Goal: Task Accomplishment & Management: Use online tool/utility

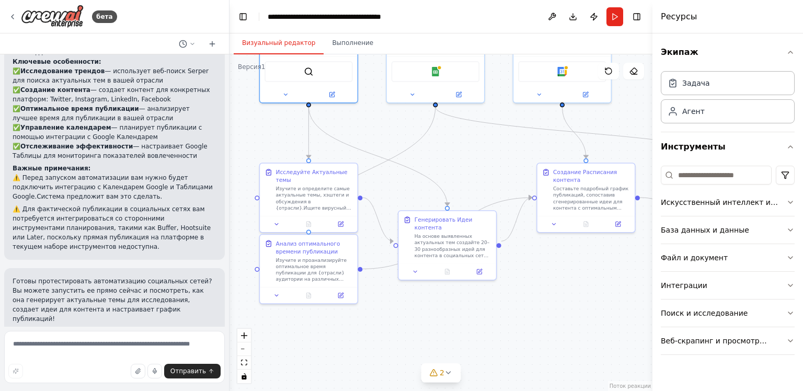
drag, startPoint x: 370, startPoint y: 239, endPoint x: 382, endPoint y: 139, distance: 100.7
click at [382, 139] on div ".deletable-edge-delete-btn { width: 20px; height: 20px; border: 0px solid #ffff…" at bounding box center [441, 222] width 423 height 337
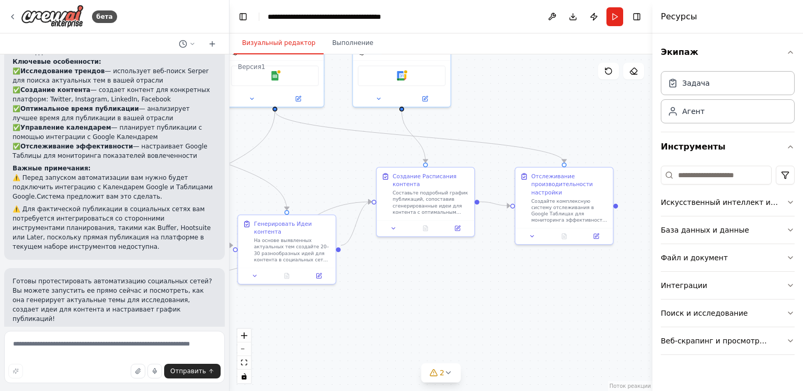
drag, startPoint x: 487, startPoint y: 157, endPoint x: 326, endPoint y: 161, distance: 160.6
click at [326, 161] on div ".deletable-edge-delete-btn { width: 20px; height: 20px; border: 0px solid #ffff…" at bounding box center [441, 222] width 423 height 337
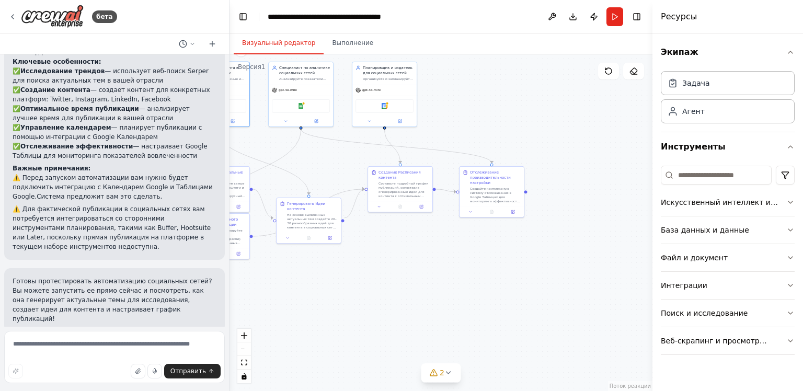
click at [351, 165] on div ".deletable-edge-delete-btn { width: 20px; height: 20px; border: 0px solid #ffff…" at bounding box center [441, 222] width 423 height 337
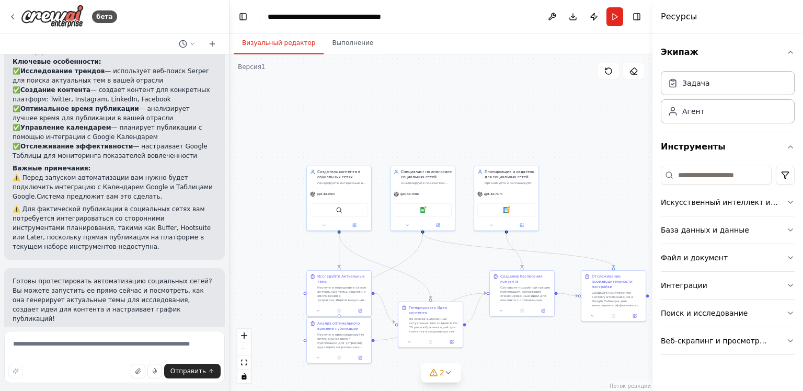
drag, startPoint x: 351, startPoint y: 167, endPoint x: 521, endPoint y: 260, distance: 193.3
click at [519, 270] on div ".deletable-edge-delete-btn { width: 20px; height: 20px; border: 0px solid #ffff…" at bounding box center [441, 222] width 423 height 337
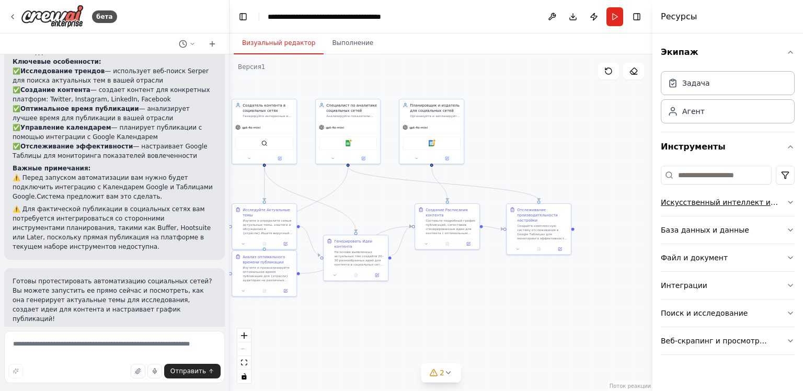
click at [723, 194] on button "Искусственный интеллект и машинное обучение" at bounding box center [728, 202] width 134 height 27
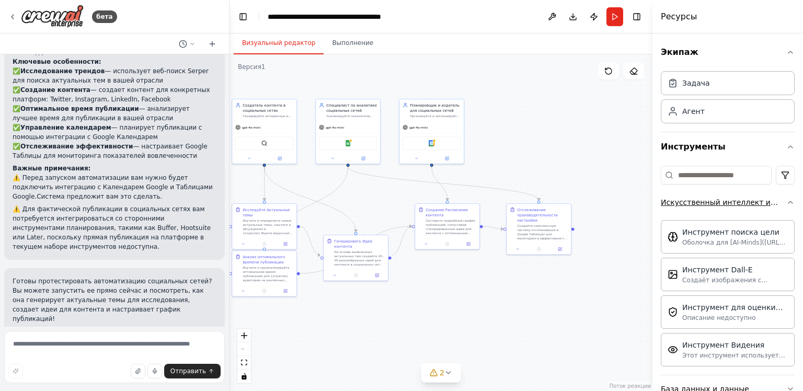
scroll to position [52, 0]
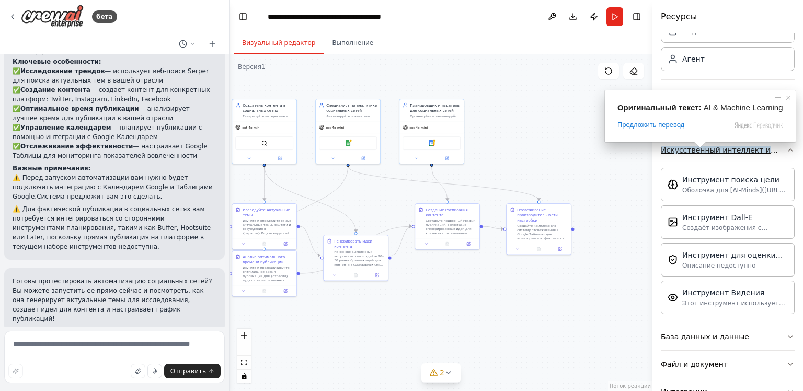
click at [738, 146] on ya-tr-span "Искусственный интеллект и машинное обучение" at bounding box center [716, 155] width 110 height 19
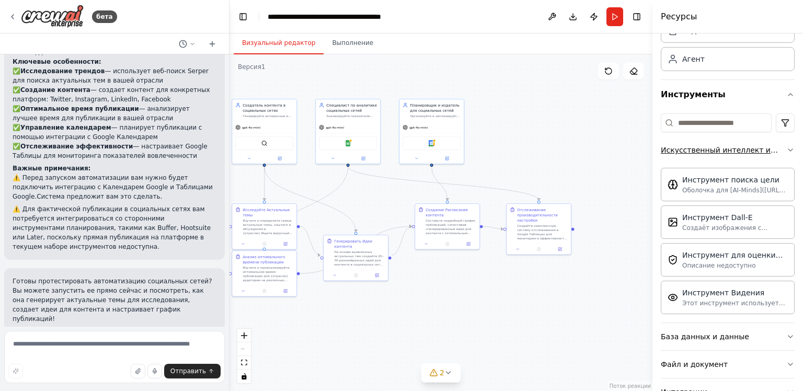
scroll to position [0, 0]
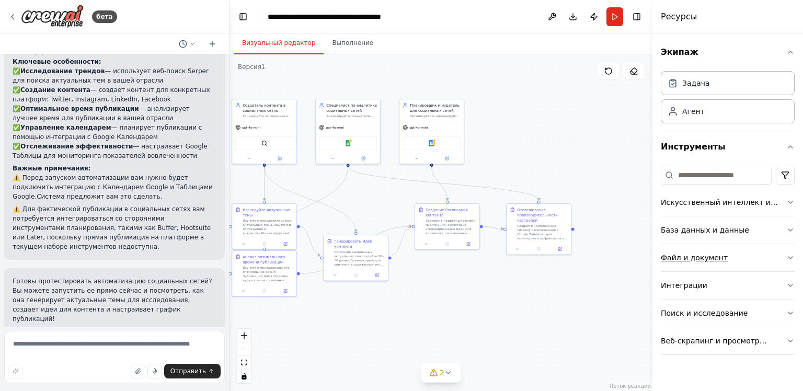
click at [701, 259] on ya-tr-span "Файл и документ" at bounding box center [694, 258] width 67 height 8
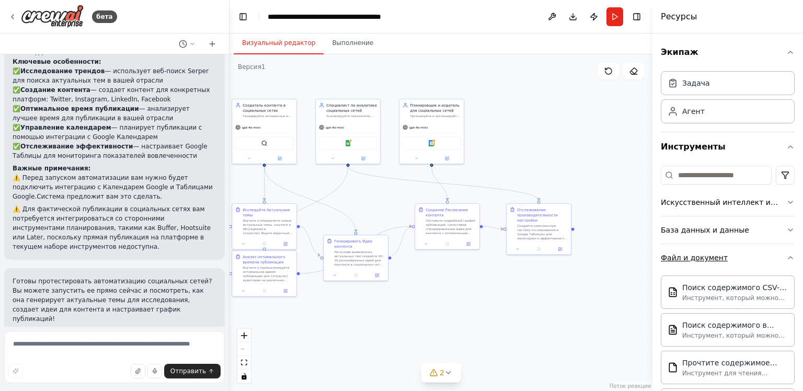
click at [701, 258] on ya-tr-span "Файл и документ" at bounding box center [694, 258] width 67 height 8
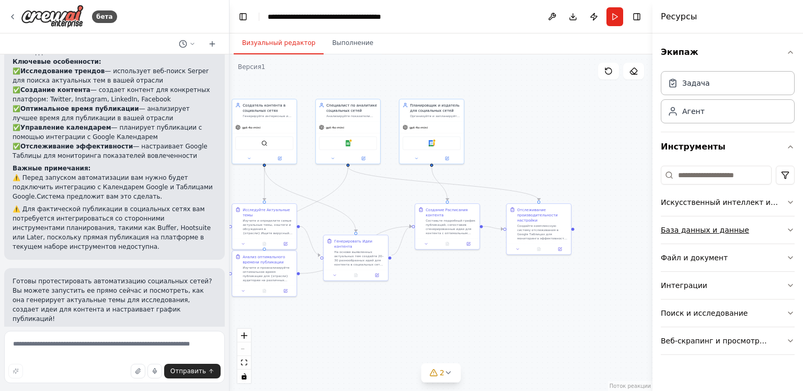
click at [704, 226] on ya-tr-span "База данных и данные" at bounding box center [705, 230] width 88 height 8
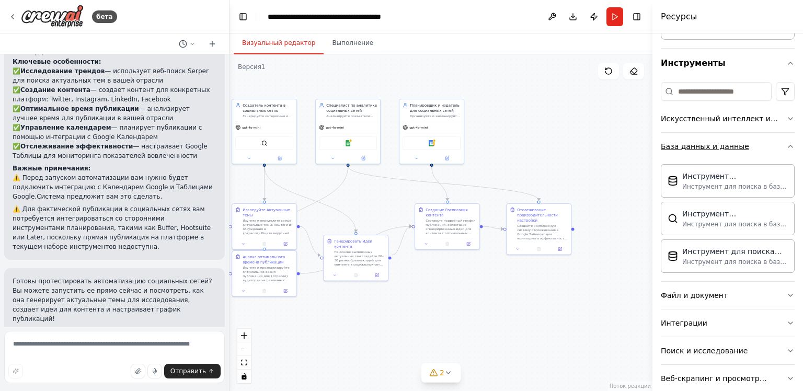
scroll to position [100, 0]
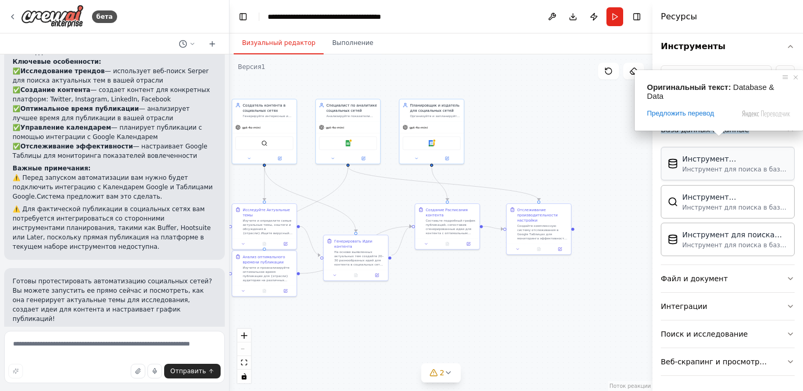
click at [713, 166] on ya-tr-span "Инструмент для поиска в базе данных Couchbase нужной информации о внутренних до…" at bounding box center [734, 182] width 104 height 32
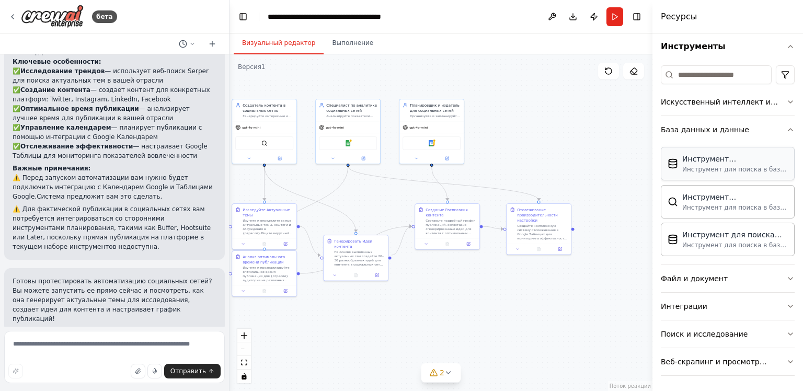
click at [677, 163] on img at bounding box center [673, 163] width 10 height 10
click at [581, 195] on div ".deletable-edge-delete-btn { width: 20px; height: 20px; border: 0px solid #ffff…" at bounding box center [441, 222] width 423 height 337
click at [694, 139] on button "База данных и данные" at bounding box center [728, 129] width 134 height 27
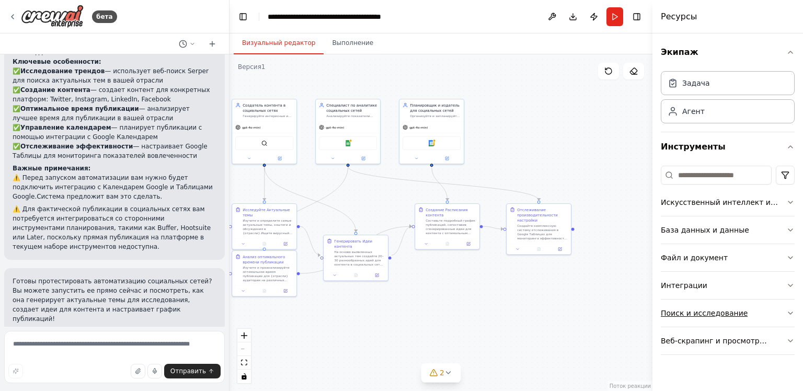
click at [707, 309] on ya-tr-span "Поиск и исследование" at bounding box center [704, 313] width 87 height 8
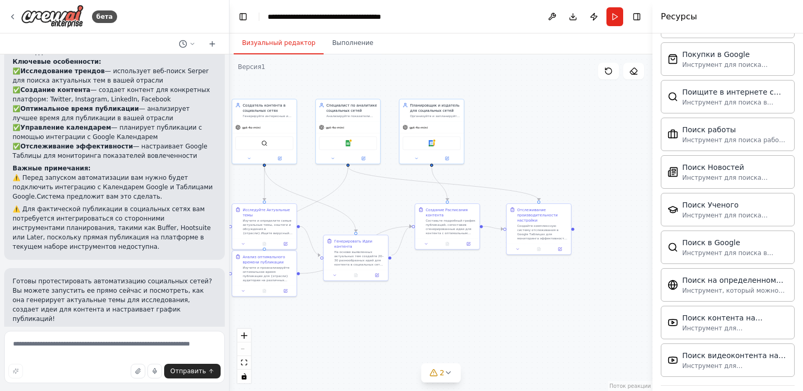
scroll to position [512, 0]
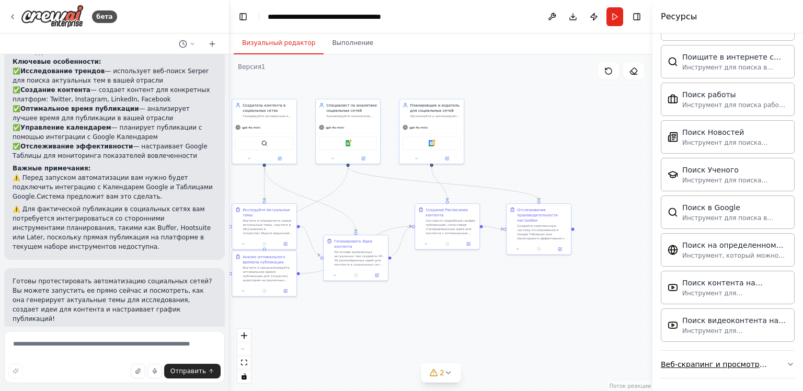
click at [720, 364] on ya-tr-span "Веб-скрапинг и просмотр сайтов" at bounding box center [714, 369] width 106 height 19
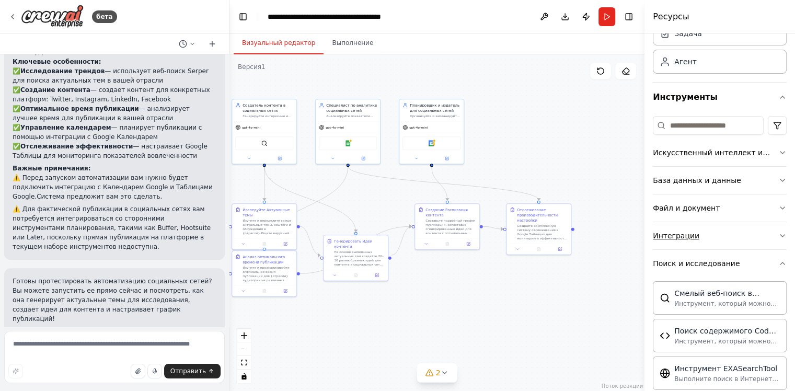
scroll to position [52, 0]
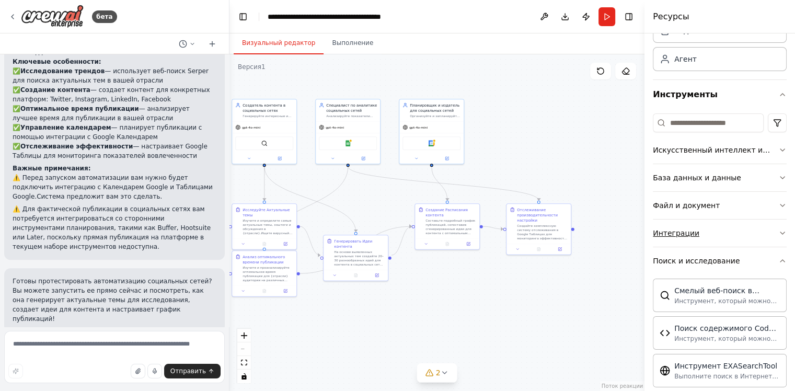
click at [681, 233] on ya-tr-span "Интеграции" at bounding box center [676, 233] width 47 height 8
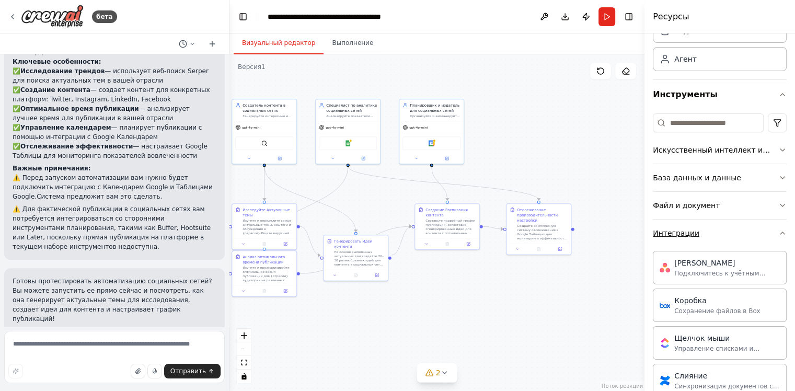
click at [681, 233] on ya-tr-span "Интеграции" at bounding box center [676, 233] width 47 height 8
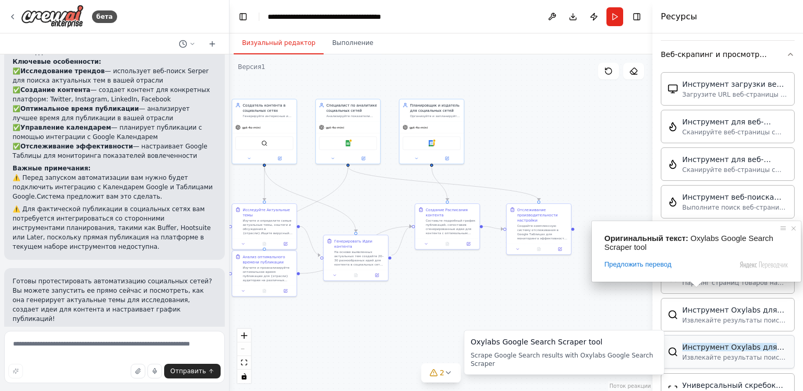
scroll to position [820, 0]
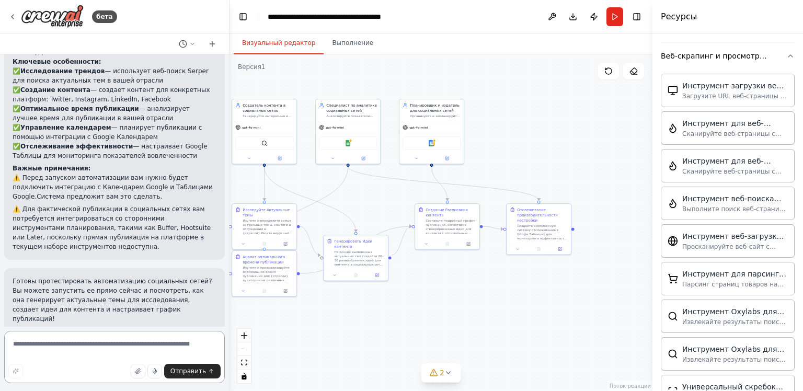
click at [136, 341] on textarea at bounding box center [114, 357] width 221 height 52
type textarea "**********"
click at [197, 376] on button "Отправить" at bounding box center [192, 371] width 56 height 15
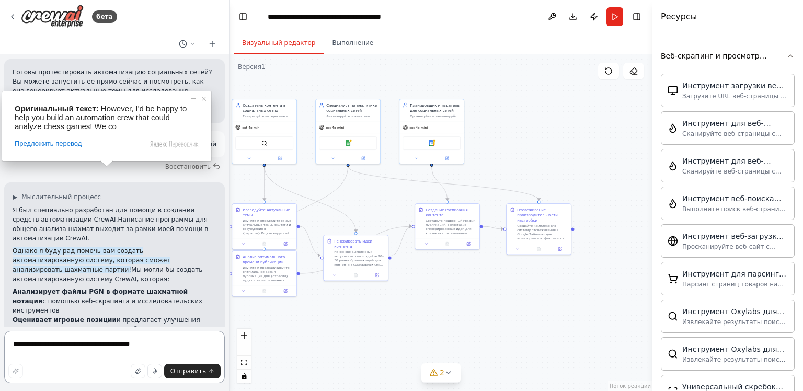
scroll to position [1442, 0]
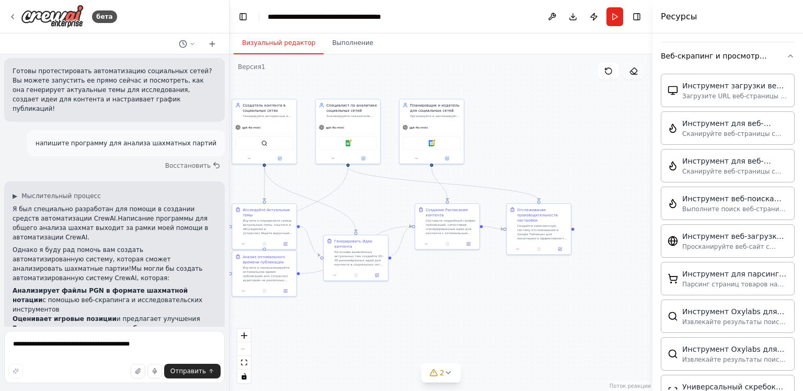
click at [634, 70] on icon at bounding box center [634, 71] width 8 height 8
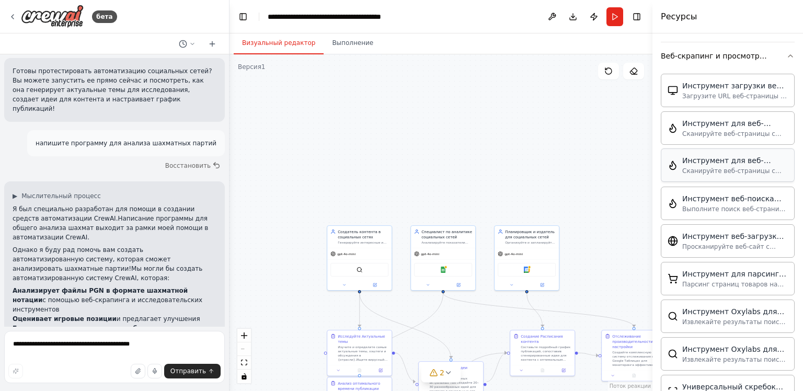
drag, startPoint x: 577, startPoint y: 99, endPoint x: 677, endPoint y: 177, distance: 126.7
click at [662, 203] on div "бета Создайте команду, которая будет планировать и публиковать контент в социал…" at bounding box center [401, 195] width 803 height 391
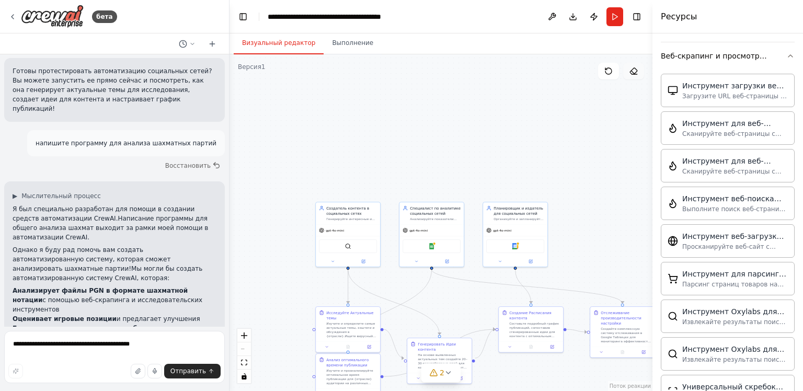
click at [630, 76] on button at bounding box center [633, 71] width 21 height 17
drag, startPoint x: 630, startPoint y: 76, endPoint x: 623, endPoint y: 83, distance: 9.6
click at [629, 77] on button at bounding box center [633, 71] width 21 height 17
click at [510, 208] on ya-tr-span "Планировщик и издатель для социальных сетей" at bounding box center [519, 209] width 50 height 9
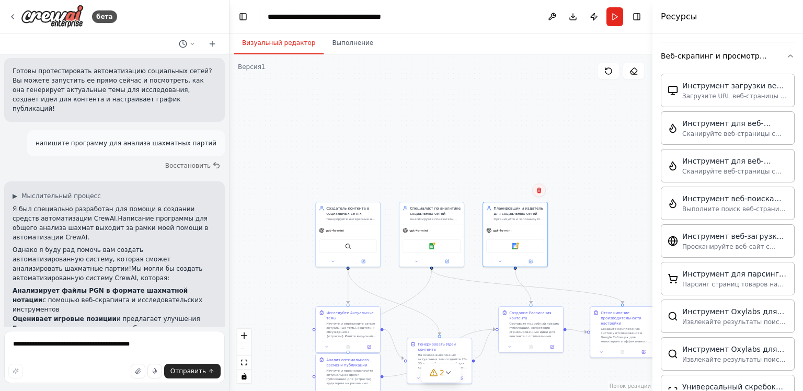
click at [541, 189] on icon at bounding box center [539, 191] width 4 height 6
click at [512, 187] on ya-tr-span "Подтвердить" at bounding box center [500, 190] width 44 height 7
click at [512, 186] on div ".deletable-edge-delete-btn { width: 20px; height: 20px; border: 0px solid #ffff…" at bounding box center [441, 222] width 423 height 337
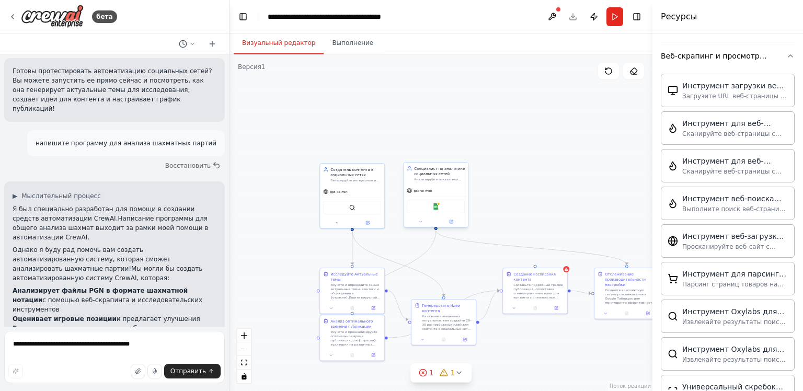
click at [444, 186] on div "gpt-4o-mini" at bounding box center [436, 191] width 64 height 12
click at [460, 153] on icon at bounding box center [459, 152] width 6 height 6
click at [468, 151] on div "Подтвердить" at bounding box center [460, 152] width 18 height 18
click at [461, 151] on icon at bounding box center [460, 152] width 4 height 6
click at [458, 153] on icon at bounding box center [459, 152] width 6 height 6
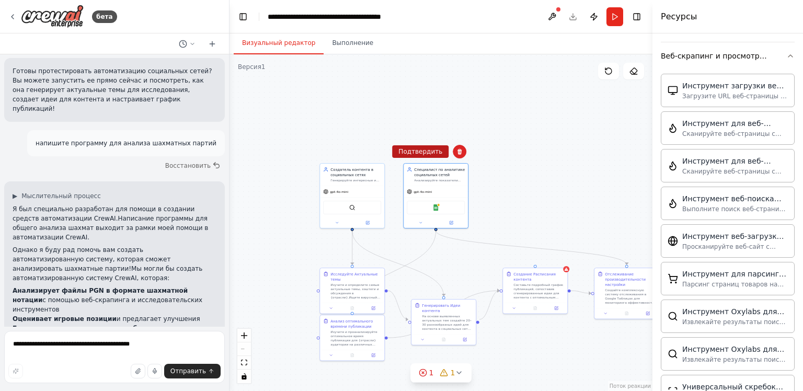
click at [436, 155] on ya-tr-span "Подтвердить" at bounding box center [420, 151] width 44 height 7
click at [364, 192] on div "gpt-4o-mini" at bounding box center [352, 191] width 64 height 12
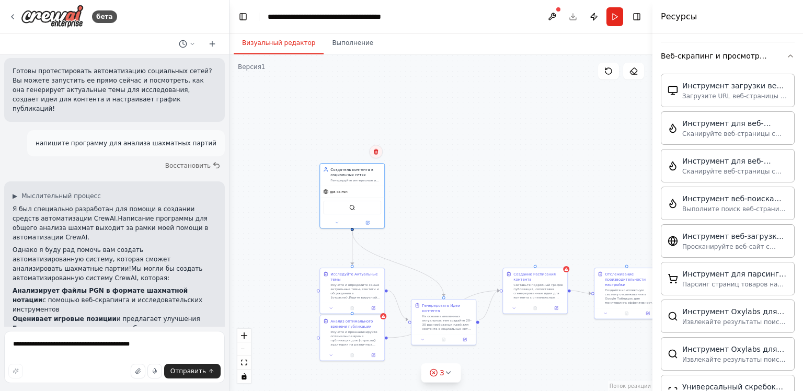
click at [374, 157] on button at bounding box center [376, 152] width 14 height 14
click at [338, 145] on div "Подтвердить" at bounding box center [337, 151] width 56 height 13
click at [338, 151] on ya-tr-span "Подтвердить" at bounding box center [337, 151] width 44 height 7
click at [353, 271] on ya-tr-span "Исследуйте Актуальные темы" at bounding box center [353, 275] width 47 height 9
click at [376, 251] on button at bounding box center [376, 257] width 14 height 14
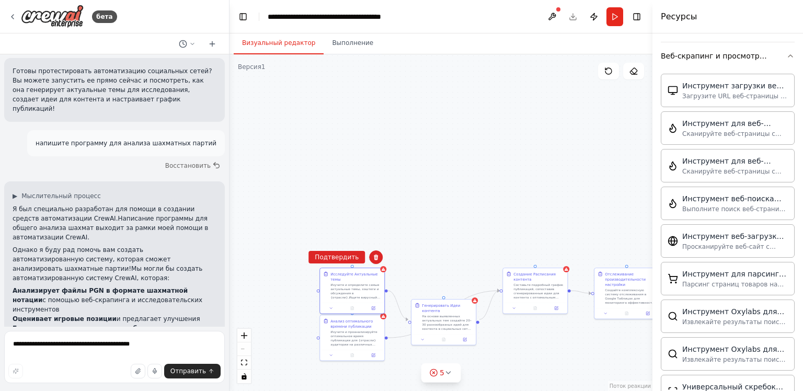
click at [313, 252] on div ".deletable-edge-delete-btn { width: 20px; height: 20px; border: 0px solid #ffff…" at bounding box center [441, 222] width 423 height 337
click at [340, 258] on ya-tr-span "Подтвердить" at bounding box center [337, 259] width 44 height 7
click at [356, 332] on ya-tr-span "Изучите и проанализируйте оптимальное время публикации для {отрасли} аудитории …" at bounding box center [354, 344] width 47 height 25
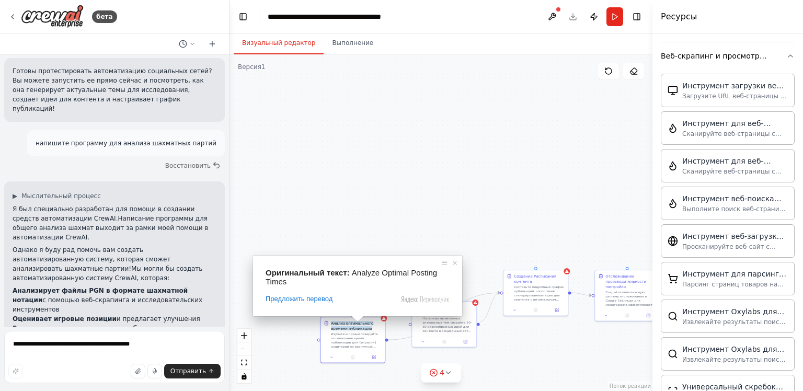
click at [380, 305] on body "бета Создайте команду, которая будет планировать и публиковать контент в социал…" at bounding box center [401, 195] width 803 height 391
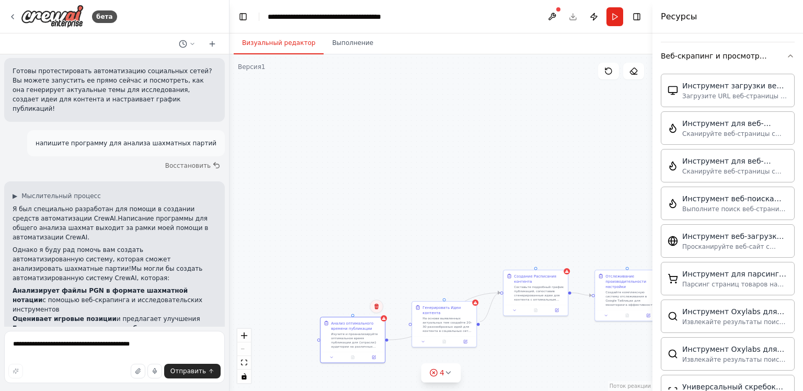
drag, startPoint x: 372, startPoint y: 305, endPoint x: 377, endPoint y: 306, distance: 5.3
click at [374, 305] on button at bounding box center [377, 307] width 14 height 14
click at [377, 306] on icon at bounding box center [378, 307] width 4 height 6
click at [349, 303] on ya-tr-span "Подтвердить" at bounding box center [339, 306] width 44 height 7
click at [458, 315] on div "На основе выявленных актуальных тем создайте 20–30 разнообразных идей для конте…" at bounding box center [450, 323] width 51 height 17
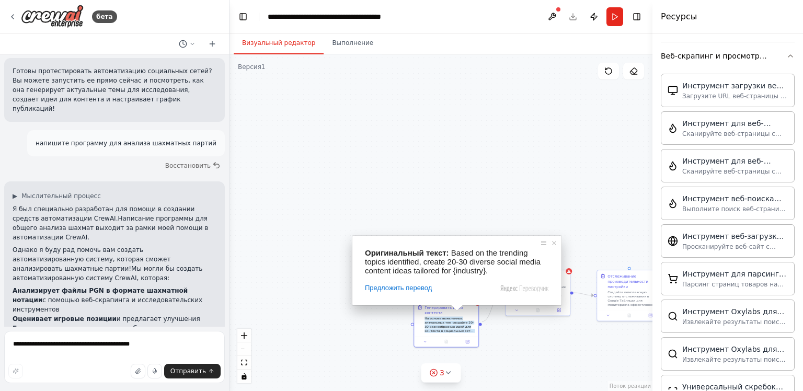
click at [471, 292] on div "Предложить перевод" at bounding box center [457, 287] width 184 height 9
click at [554, 239] on span at bounding box center [554, 243] width 10 height 10
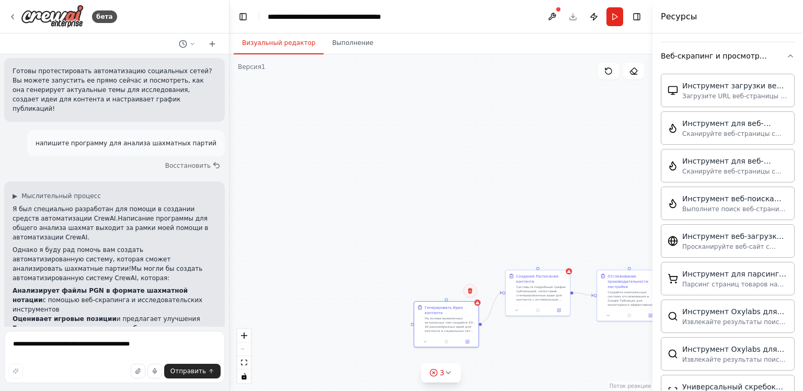
click at [467, 292] on icon at bounding box center [470, 291] width 6 height 6
click at [420, 294] on ya-tr-span "Подтвердить" at bounding box center [431, 290] width 44 height 7
click at [535, 283] on div "Создание Расписания контента Составьте подробный график публикаций, сопоставив …" at bounding box center [541, 286] width 51 height 28
click at [560, 264] on button at bounding box center [562, 260] width 14 height 14
click at [506, 257] on button "Подтвердить" at bounding box center [522, 259] width 56 height 13
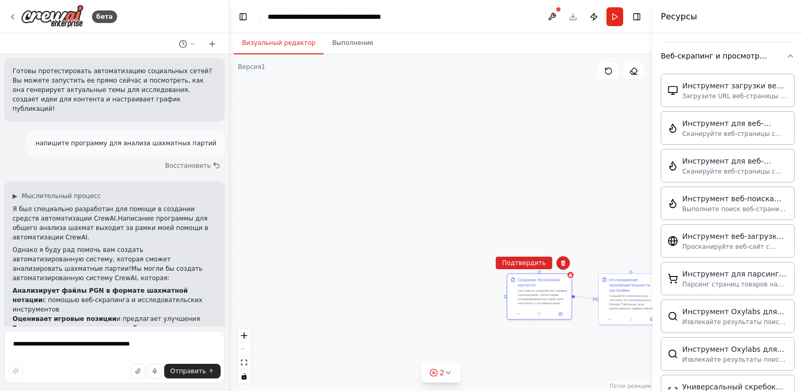
click at [599, 233] on div ".deletable-edge-delete-btn { width: 20px; height: 20px; border: 0px solid #ffff…" at bounding box center [441, 222] width 423 height 337
click at [536, 265] on ya-tr-span "Подтвердить" at bounding box center [523, 263] width 44 height 7
drag, startPoint x: 584, startPoint y: 226, endPoint x: 372, endPoint y: 191, distance: 214.1
click at [372, 191] on div "Отслеживание производительности настройки Создайте комплексную систему отслежив…" at bounding box center [441, 222] width 423 height 337
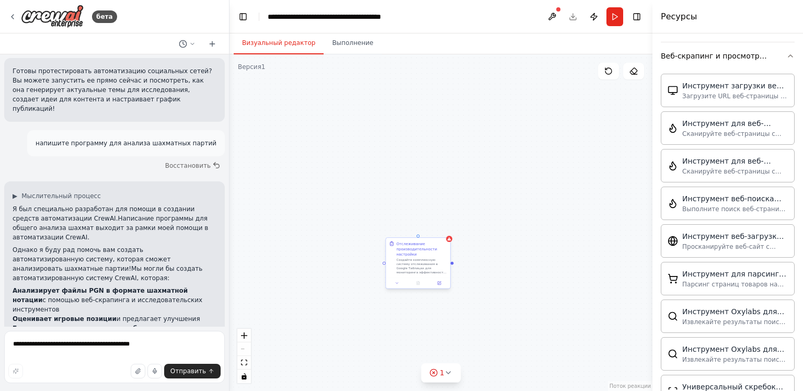
click at [406, 262] on ya-tr-span "Создайте комплексную систему отслеживания в Google Таблицах для мониторинга эфф…" at bounding box center [421, 270] width 50 height 25
click at [431, 371] on circle at bounding box center [433, 372] width 7 height 7
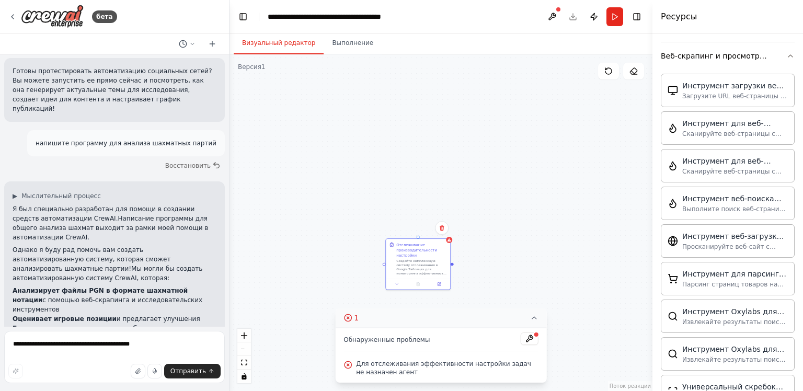
click at [349, 318] on icon at bounding box center [348, 318] width 8 height 8
click at [419, 250] on ya-tr-span "Отслеживание производительности настройки" at bounding box center [416, 249] width 41 height 15
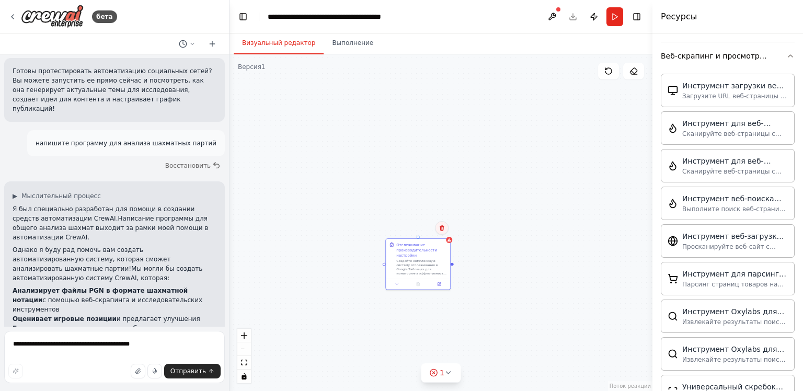
click at [447, 229] on button at bounding box center [442, 228] width 14 height 14
click at [439, 225] on icon at bounding box center [441, 227] width 6 height 6
click at [395, 224] on ya-tr-span "Подтвердить" at bounding box center [402, 227] width 44 height 7
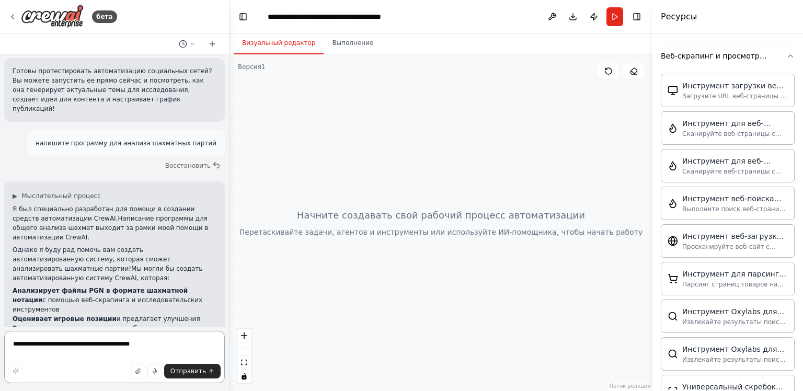
click at [107, 353] on textarea "**********" at bounding box center [114, 357] width 221 height 52
type textarea "*"
type textarea "**********"
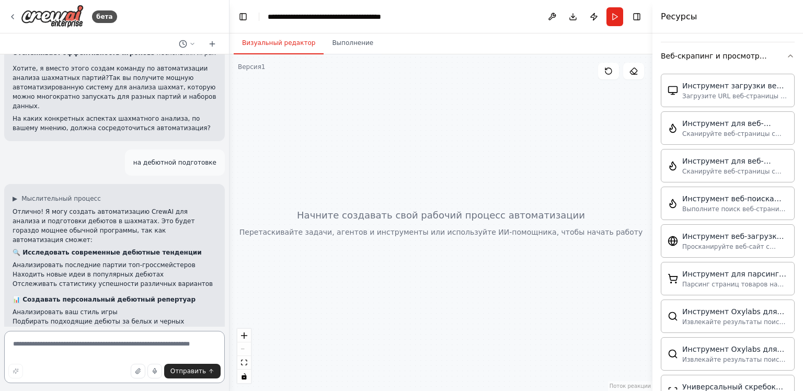
scroll to position [1764, 0]
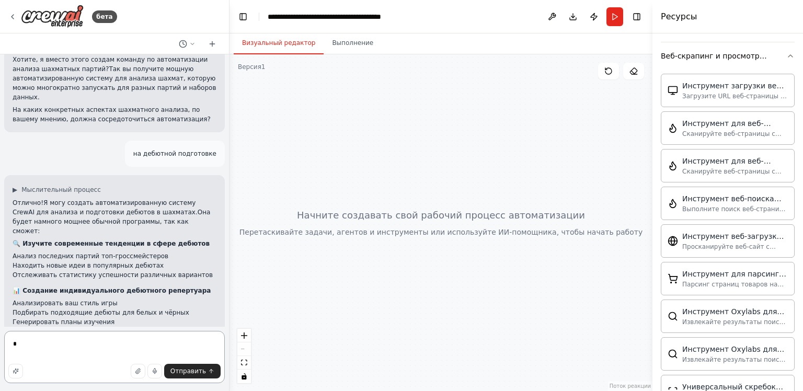
type textarea "**"
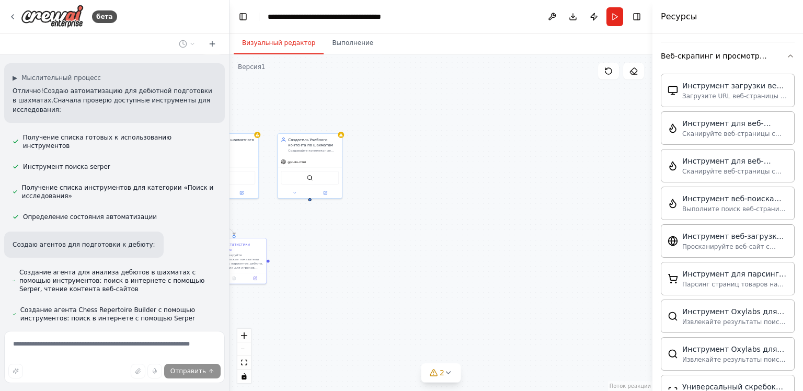
scroll to position [2228, 0]
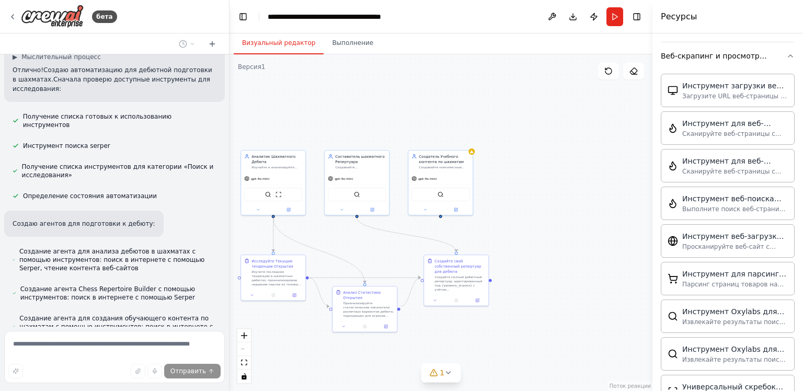
drag, startPoint x: 465, startPoint y: 222, endPoint x: 596, endPoint y: 238, distance: 131.8
click at [596, 238] on div ".deletable-edge-delete-btn { width: 20px; height: 20px; border: 0px solid #ffff…" at bounding box center [441, 222] width 423 height 337
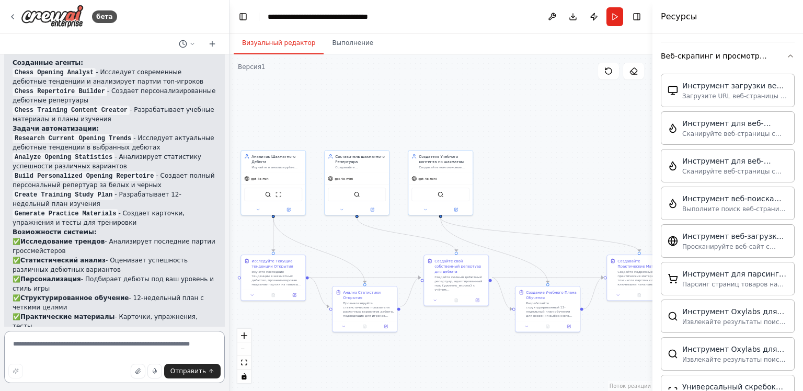
scroll to position [2800, 0]
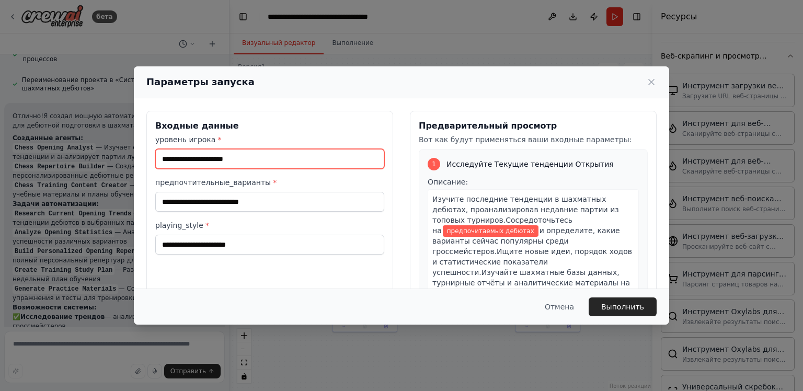
click at [234, 158] on input "уровень игрока *" at bounding box center [269, 159] width 229 height 20
type input "******"
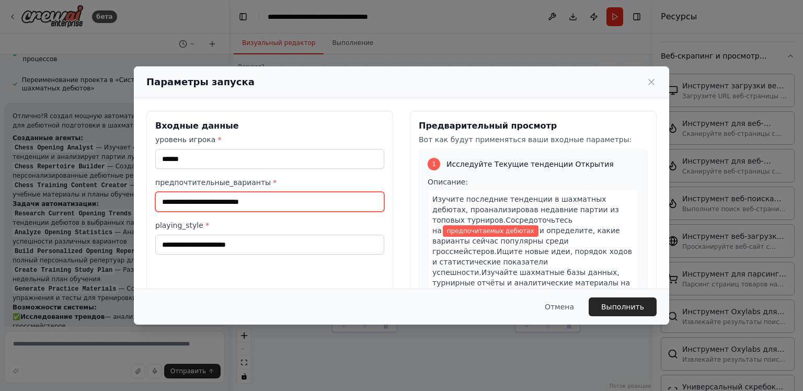
type input "*"
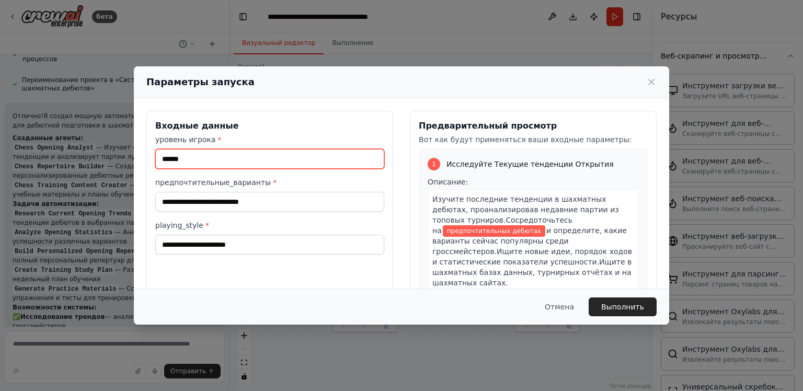
click at [239, 155] on input "******" at bounding box center [269, 159] width 229 height 20
type input "*******"
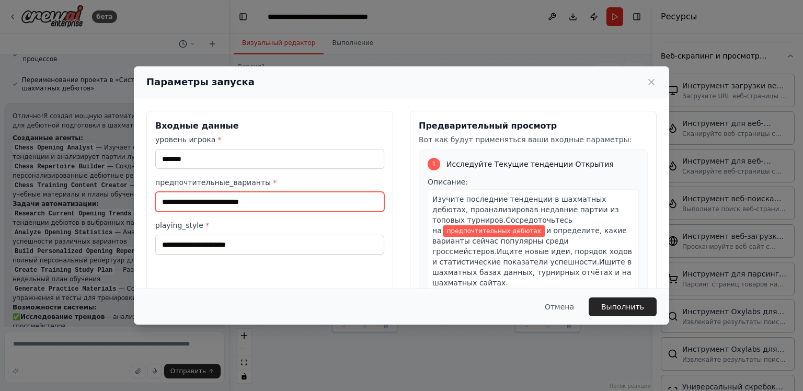
click at [218, 198] on input "предпочтительные_варианты *" at bounding box center [269, 202] width 229 height 20
type input "******"
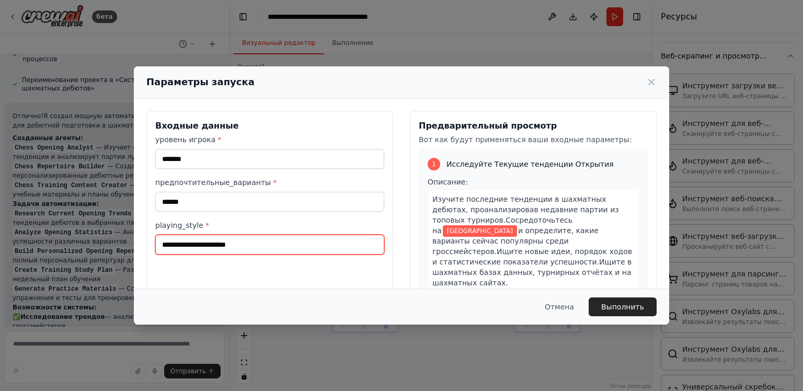
click at [198, 247] on input "playing_style *" at bounding box center [269, 245] width 229 height 20
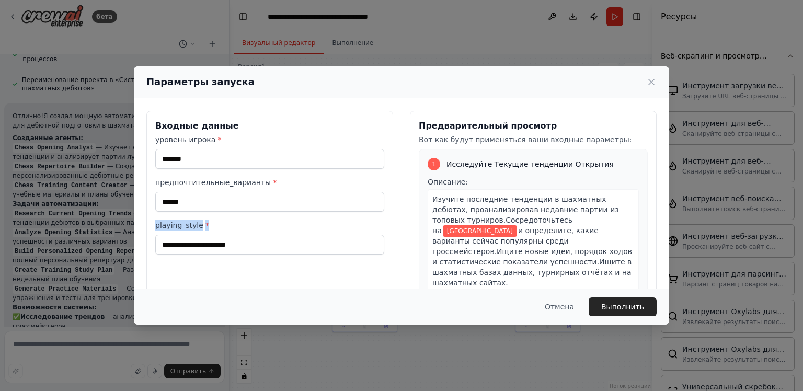
drag, startPoint x: 213, startPoint y: 222, endPoint x: 154, endPoint y: 227, distance: 58.8
click at [154, 227] on div "Входные данные уровень игрока * ******* предпочтительные_варианты * ****** play…" at bounding box center [269, 235] width 247 height 248
copy label "playing_style *"
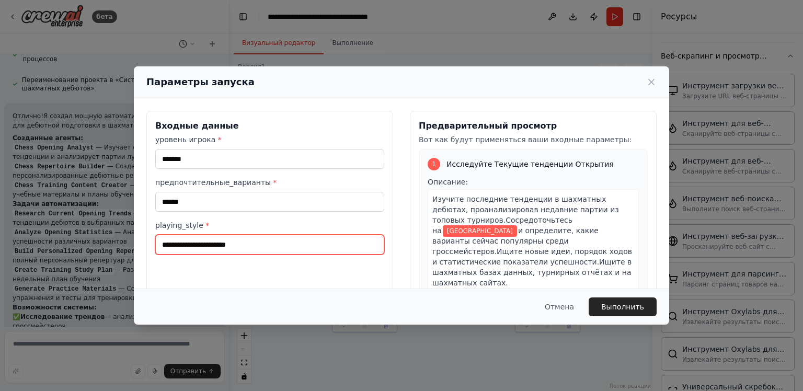
click at [242, 241] on input "playing_style *" at bounding box center [269, 245] width 229 height 20
type input "*"
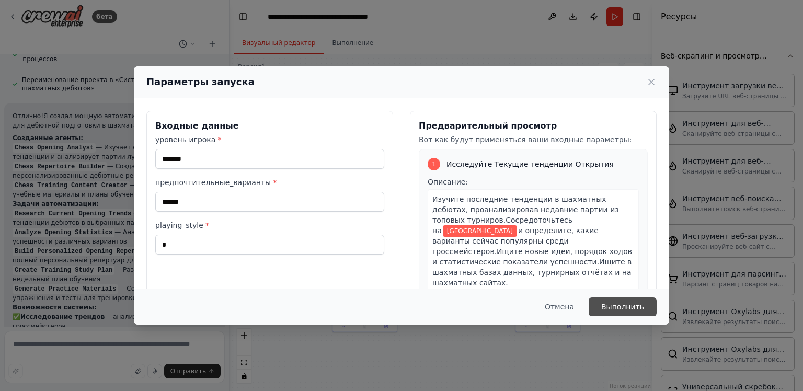
click at [634, 310] on ya-tr-span "Выполнить" at bounding box center [622, 307] width 43 height 10
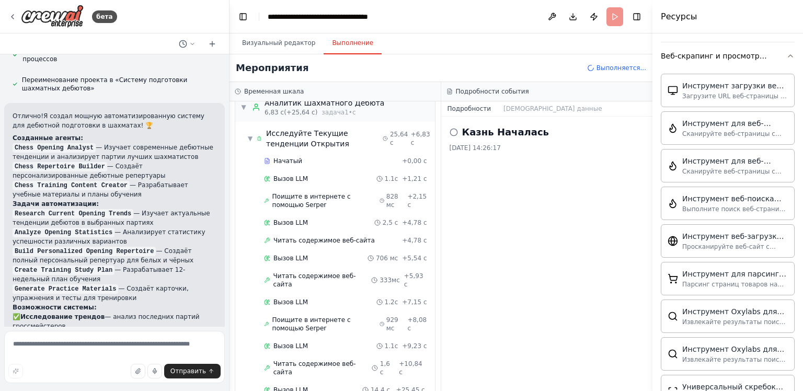
scroll to position [13, 0]
click at [274, 47] on button "Визуальный редактор" at bounding box center [279, 43] width 90 height 22
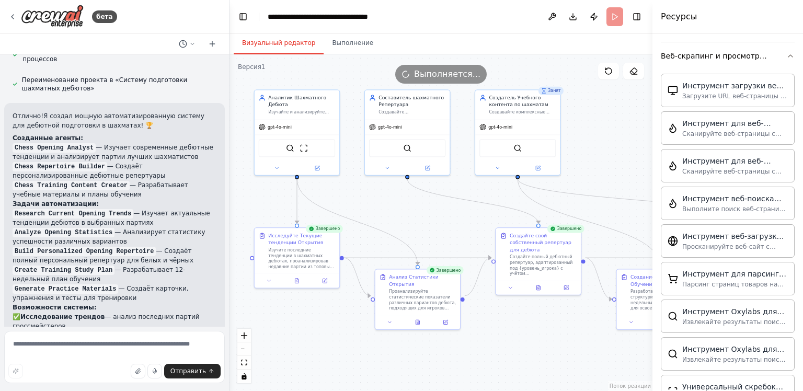
drag, startPoint x: 347, startPoint y: 233, endPoint x: 379, endPoint y: 206, distance: 41.5
click at [379, 206] on div ".deletable-edge-delete-btn { width: 20px; height: 20px; border: 0px solid #ffff…" at bounding box center [441, 222] width 423 height 337
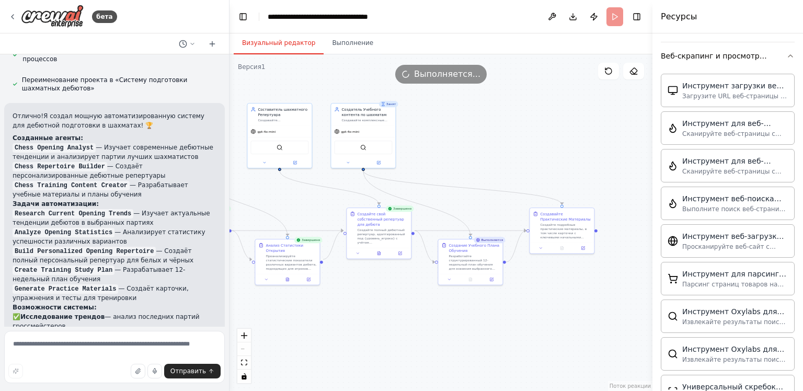
drag, startPoint x: 464, startPoint y: 373, endPoint x: 363, endPoint y: 329, distance: 110.5
click at [363, 329] on div ".deletable-edge-delete-btn { width: 20px; height: 20px; border: 0px solid #ffff…" at bounding box center [441, 222] width 423 height 337
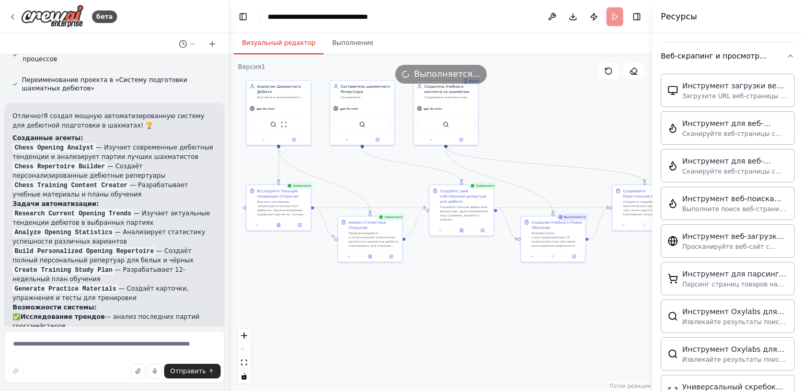
drag, startPoint x: 489, startPoint y: 154, endPoint x: 572, endPoint y: 132, distance: 86.1
click at [572, 132] on div ".deletable-edge-delete-btn { width: 20px; height: 20px; border: 0px solid #ffff…" at bounding box center [441, 222] width 423 height 337
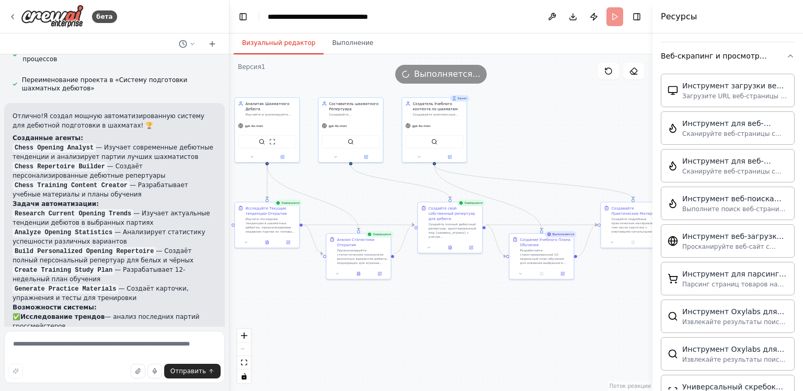
drag, startPoint x: 561, startPoint y: 130, endPoint x: 529, endPoint y: 190, distance: 68.1
click at [529, 190] on div ".deletable-edge-delete-btn { width: 20px; height: 20px; border: 0px solid #ffff…" at bounding box center [441, 222] width 423 height 337
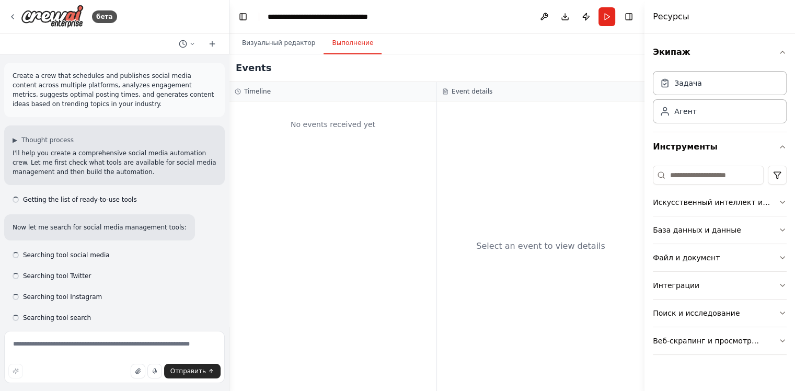
click at [348, 43] on ya-tr-span "Выполнение" at bounding box center [352, 43] width 41 height 8
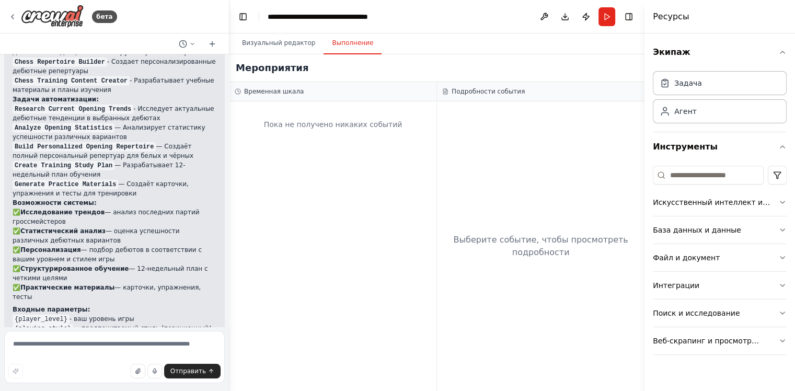
scroll to position [2569, 0]
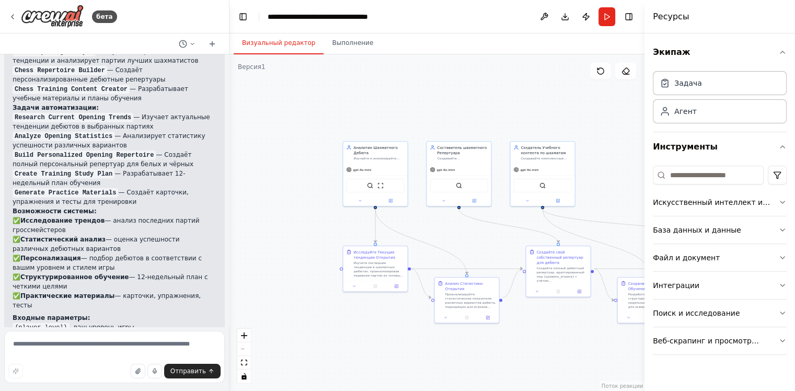
click at [280, 41] on ya-tr-span "Визуальный редактор" at bounding box center [278, 43] width 73 height 8
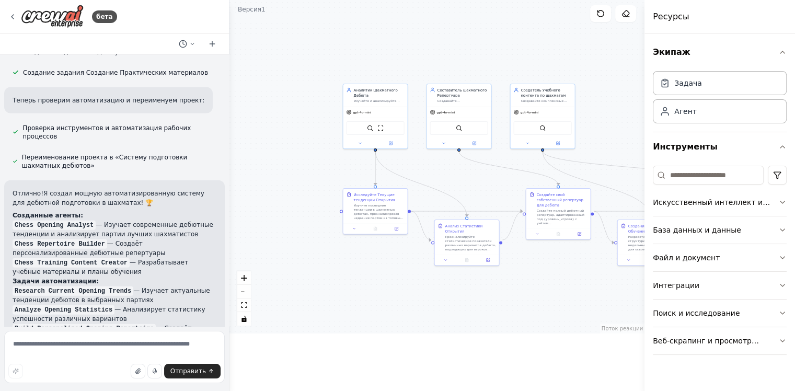
scroll to position [2421, 0]
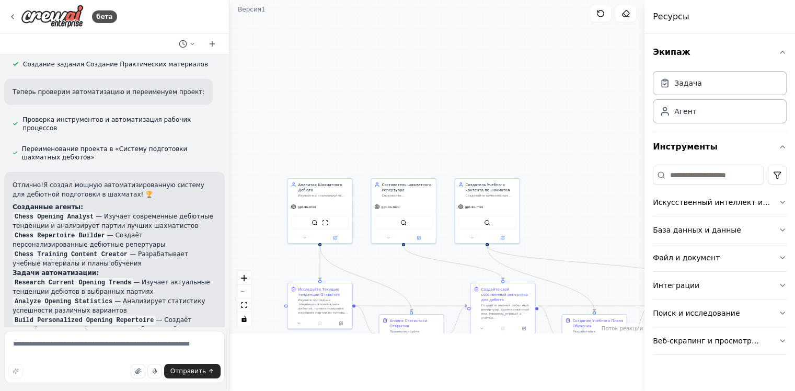
drag, startPoint x: 477, startPoint y: 50, endPoint x: 414, endPoint y: 157, distance: 124.5
click at [415, 156] on div ".deletable-edge-delete-btn { width: 20px; height: 20px; border: 0px solid #ffff…" at bounding box center [437, 165] width 415 height 337
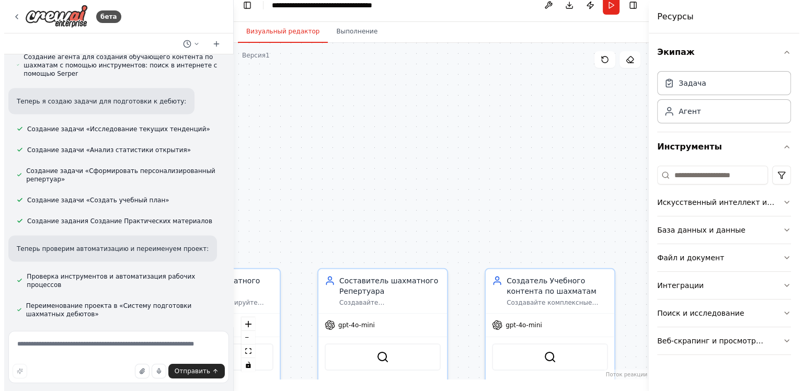
scroll to position [0, 0]
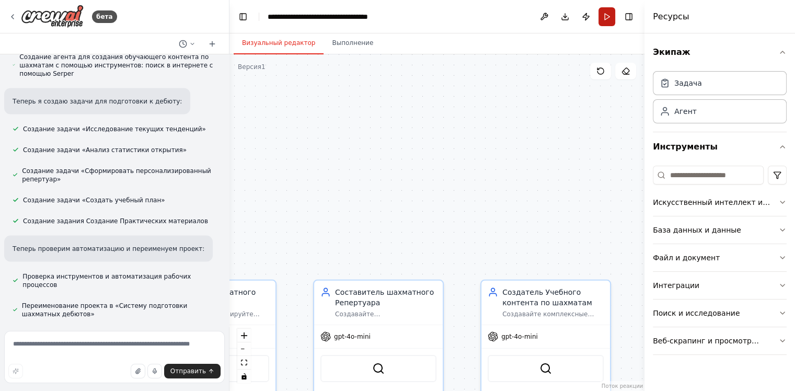
click at [601, 14] on button "Запустить" at bounding box center [607, 16] width 17 height 19
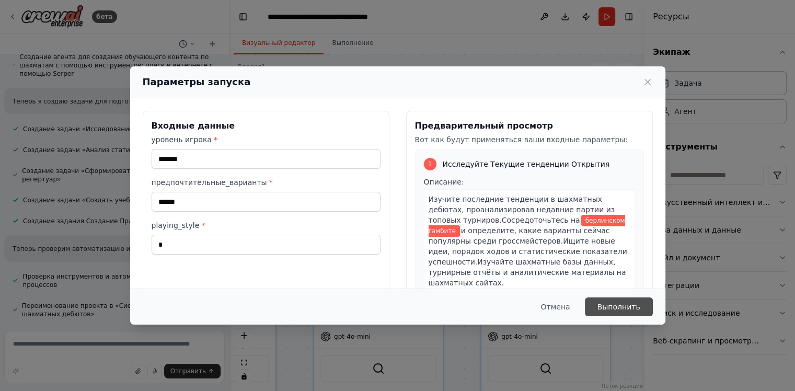
click at [608, 313] on button "Выполнить" at bounding box center [619, 307] width 68 height 19
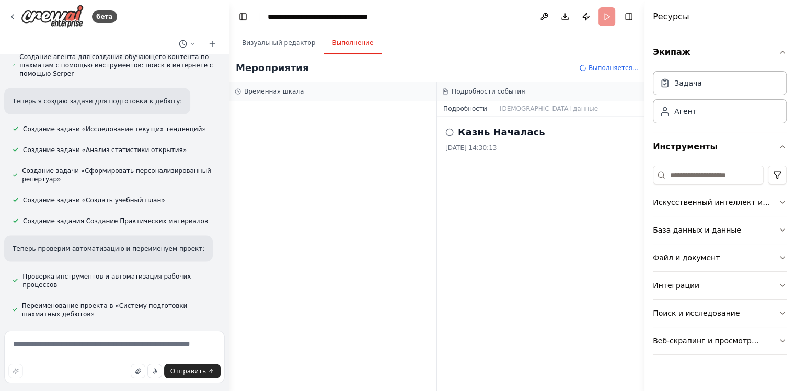
click at [484, 132] on ya-tr-span "Казнь Началась" at bounding box center [501, 132] width 87 height 11
drag, startPoint x: 509, startPoint y: 131, endPoint x: 469, endPoint y: 131, distance: 40.3
click at [469, 131] on ya-tr-span "Казнь Началась" at bounding box center [501, 132] width 87 height 11
click at [524, 138] on h2 "Казнь Началась" at bounding box center [501, 132] width 87 height 15
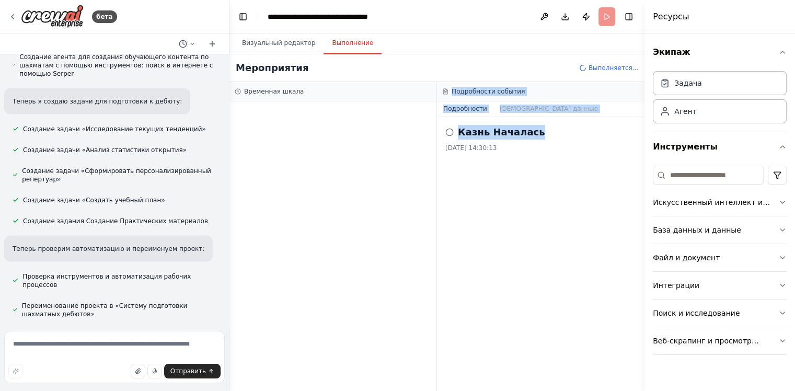
drag, startPoint x: 525, startPoint y: 134, endPoint x: 432, endPoint y: 134, distance: 92.6
click at [432, 134] on div "Временная шкала Подробности события Подробности Исходные данные Казнь Началась …" at bounding box center [437, 236] width 415 height 309
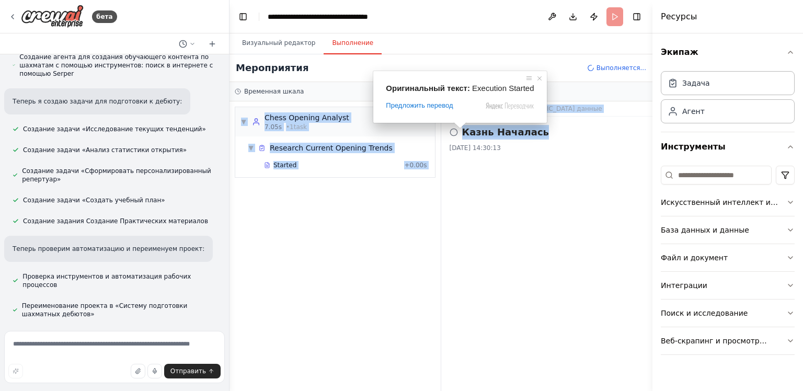
click at [514, 128] on ya-tr-span "Казнь Началась" at bounding box center [505, 132] width 87 height 11
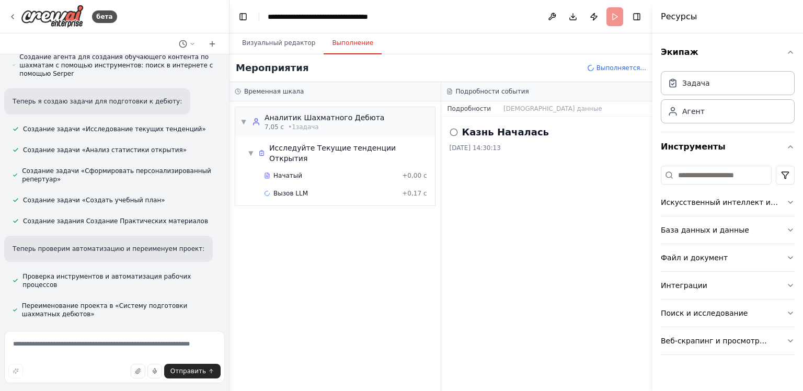
click at [483, 131] on ya-tr-span "Казнь Началась" at bounding box center [505, 132] width 87 height 11
click at [458, 131] on div "Казнь Началась" at bounding box center [547, 132] width 195 height 15
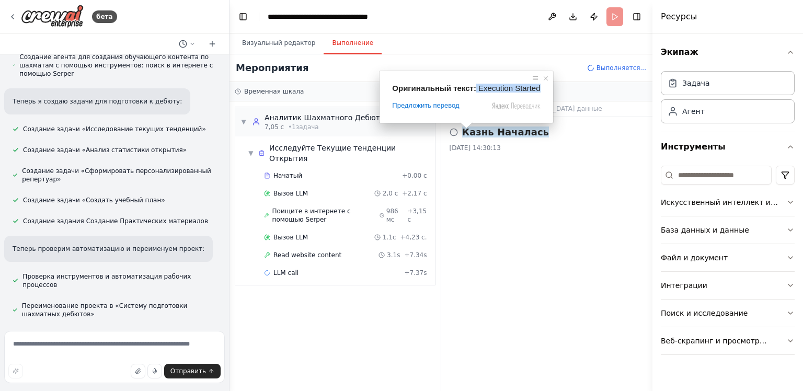
drag, startPoint x: 535, startPoint y: 90, endPoint x: 474, endPoint y: 88, distance: 61.2
click at [474, 88] on div "Оригинальный текст: Execution Started" at bounding box center [466, 88] width 148 height 9
copy div "Execution Started"
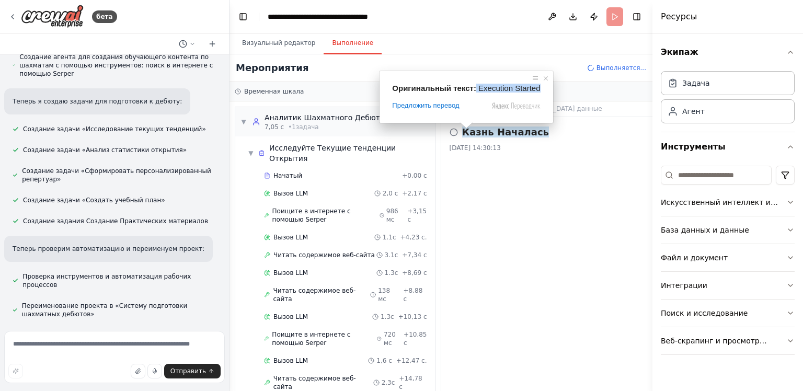
scroll to position [7, 0]
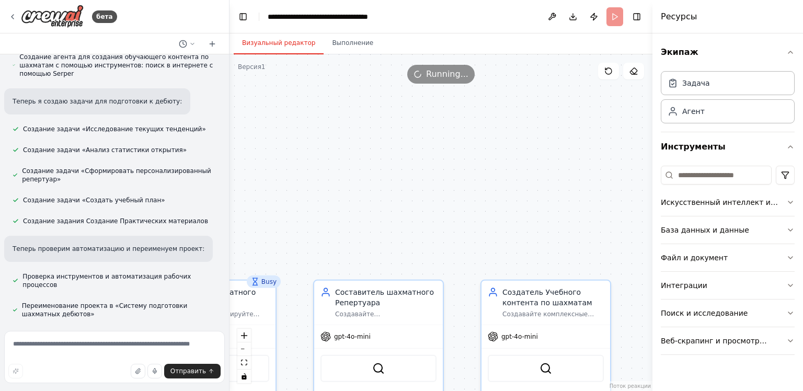
click at [283, 48] on button "Визуальный редактор" at bounding box center [279, 43] width 90 height 22
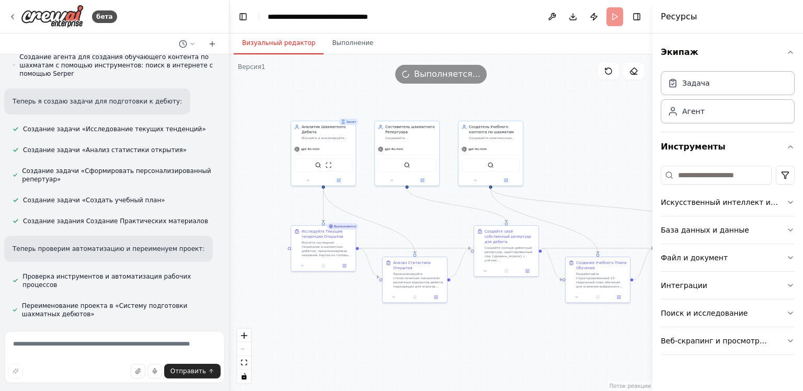
drag, startPoint x: 446, startPoint y: 369, endPoint x: 438, endPoint y: 226, distance: 143.0
click at [438, 226] on div ".deletable-edge-delete-btn { width: 20px; height: 20px; border: 0px solid #ffff…" at bounding box center [441, 222] width 423 height 337
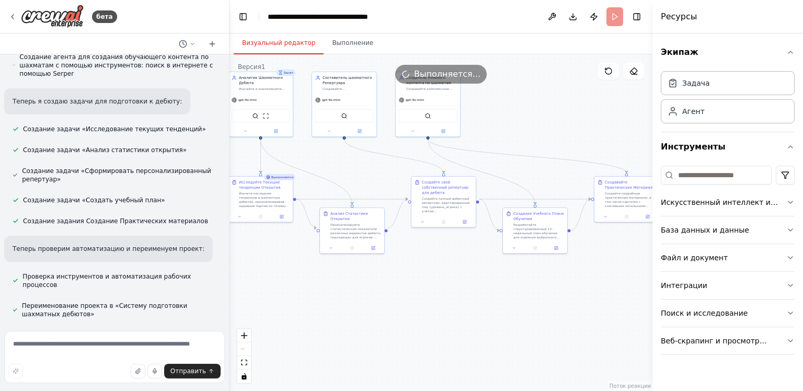
drag, startPoint x: 456, startPoint y: 340, endPoint x: 397, endPoint y: 300, distance: 71.4
click at [397, 300] on div ".deletable-edge-delete-btn { width: 20px; height: 20px; border: 0px solid #ffff…" at bounding box center [441, 222] width 423 height 337
click at [356, 47] on button "Выполнение" at bounding box center [353, 43] width 58 height 22
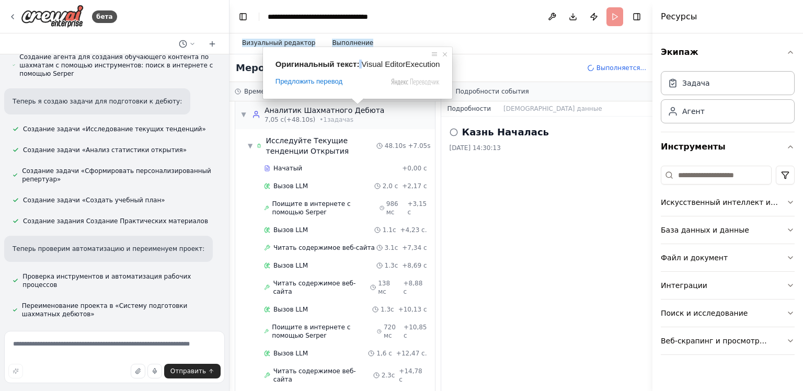
scroll to position [0, 0]
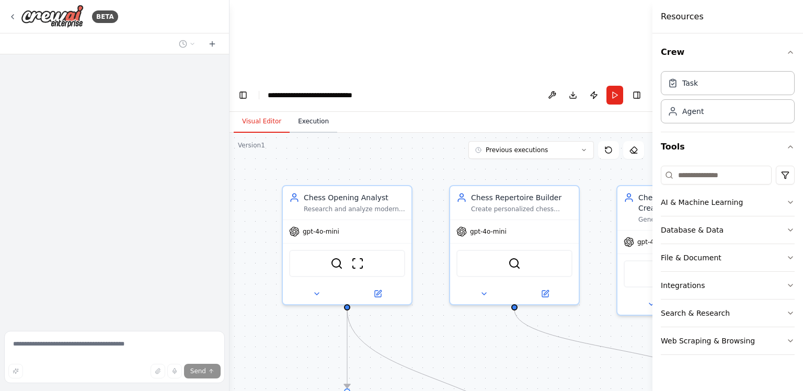
click at [318, 111] on button "Execution" at bounding box center [314, 122] width 48 height 22
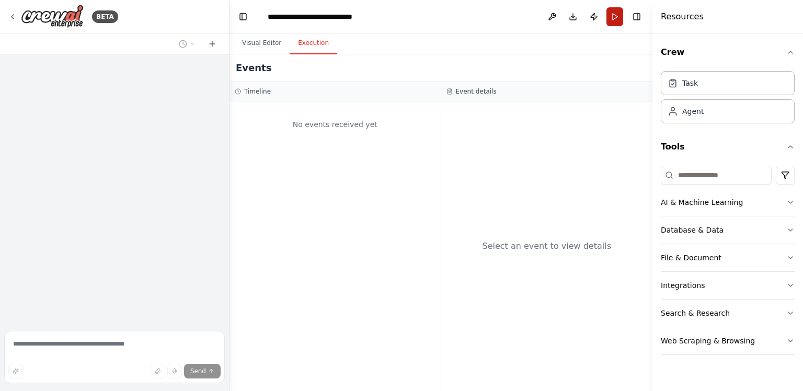
click at [615, 17] on button "Run" at bounding box center [615, 16] width 17 height 19
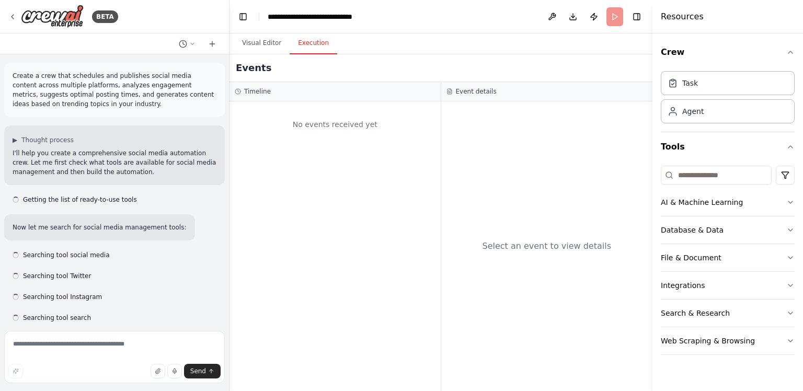
scroll to position [2536, 0]
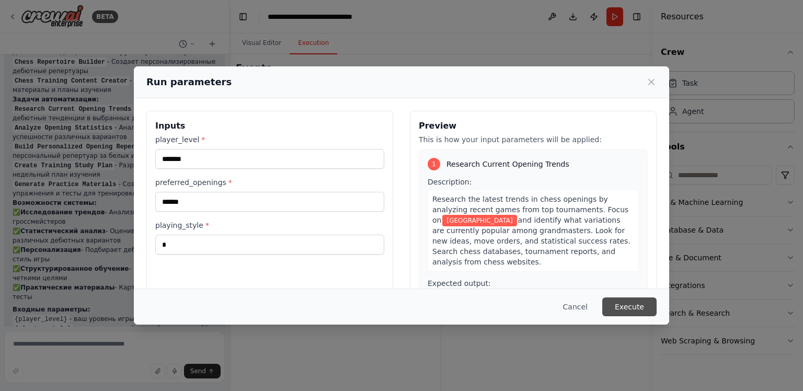
click at [619, 304] on button "Execute" at bounding box center [629, 307] width 54 height 19
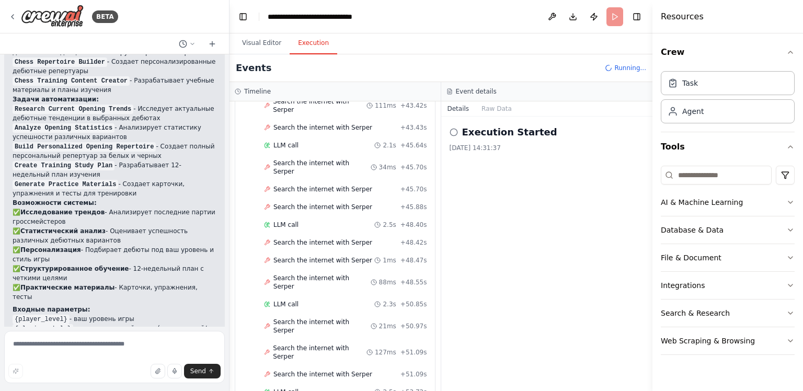
scroll to position [2012, 0]
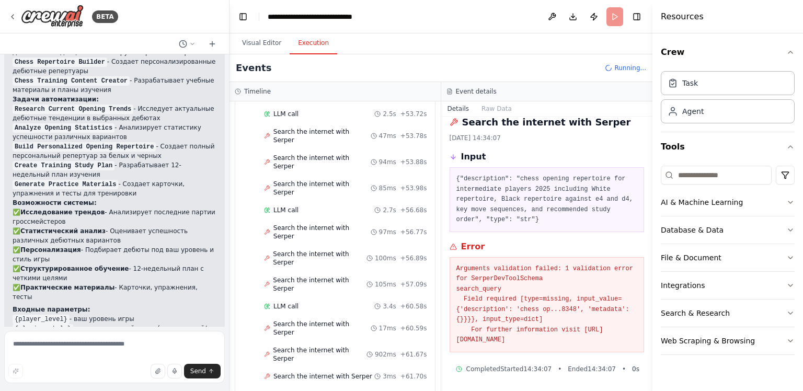
scroll to position [2029, 0]
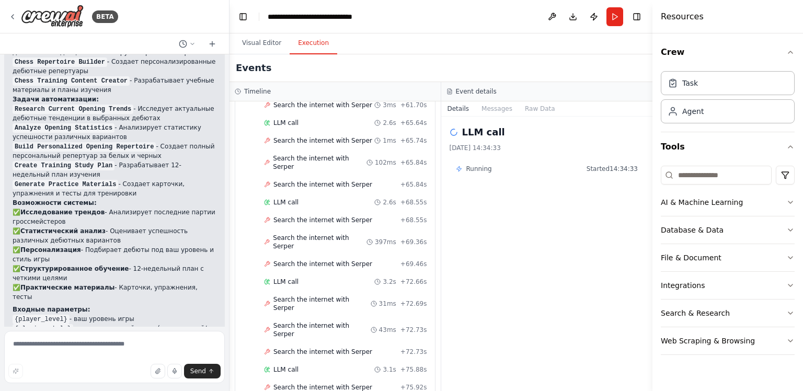
scroll to position [2311, 0]
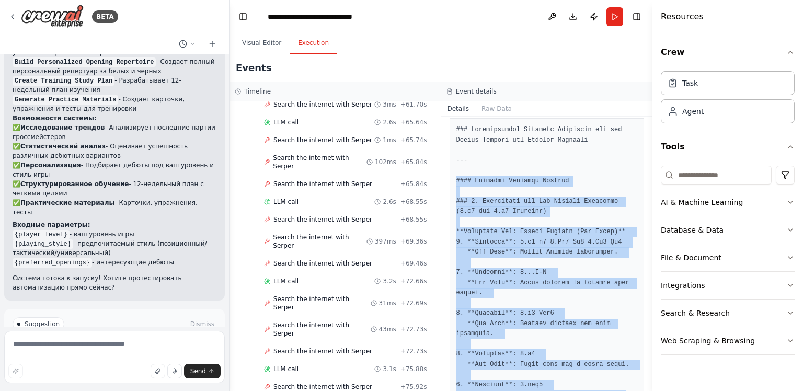
scroll to position [0, 0]
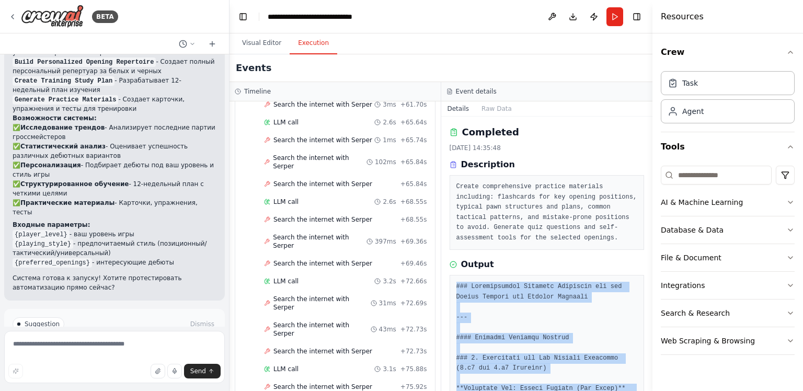
drag, startPoint x: 591, startPoint y: 361, endPoint x: 450, endPoint y: 284, distance: 161.0
copy pre "### Comprehensive Practice Materials for the Berlin Defense and Related Opening…"
